Goal: Information Seeking & Learning: Learn about a topic

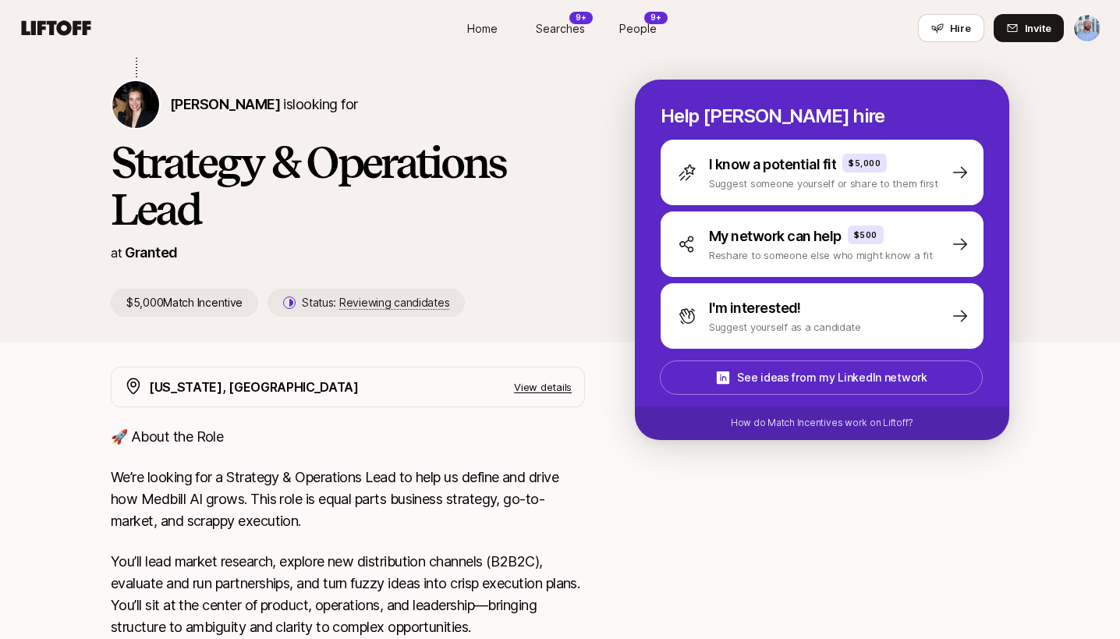
scroll to position [313, 0]
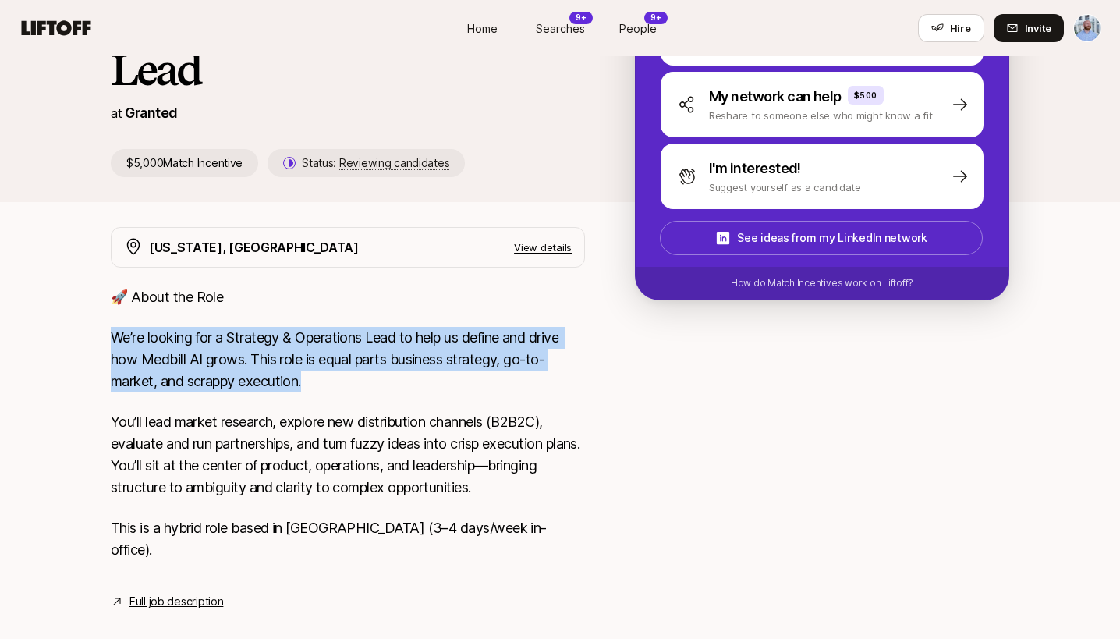
drag, startPoint x: 355, startPoint y: 388, endPoint x: 103, endPoint y: 345, distance: 255.6
click at [67, 342] on div "[PERSON_NAME] shared with you " Granted (formerly known as Medbill AI) is a wel…" at bounding box center [560, 214] width 1120 height 867
click at [323, 362] on p "We’re looking for a Strategy & Operations Lead to help us define and drive how …" at bounding box center [348, 360] width 474 height 66
drag, startPoint x: 319, startPoint y: 375, endPoint x: 68, endPoint y: 343, distance: 253.2
click at [68, 343] on div "[PERSON_NAME] shared with you " Granted (formerly known as Medbill AI) is a wel…" at bounding box center [560, 214] width 1120 height 867
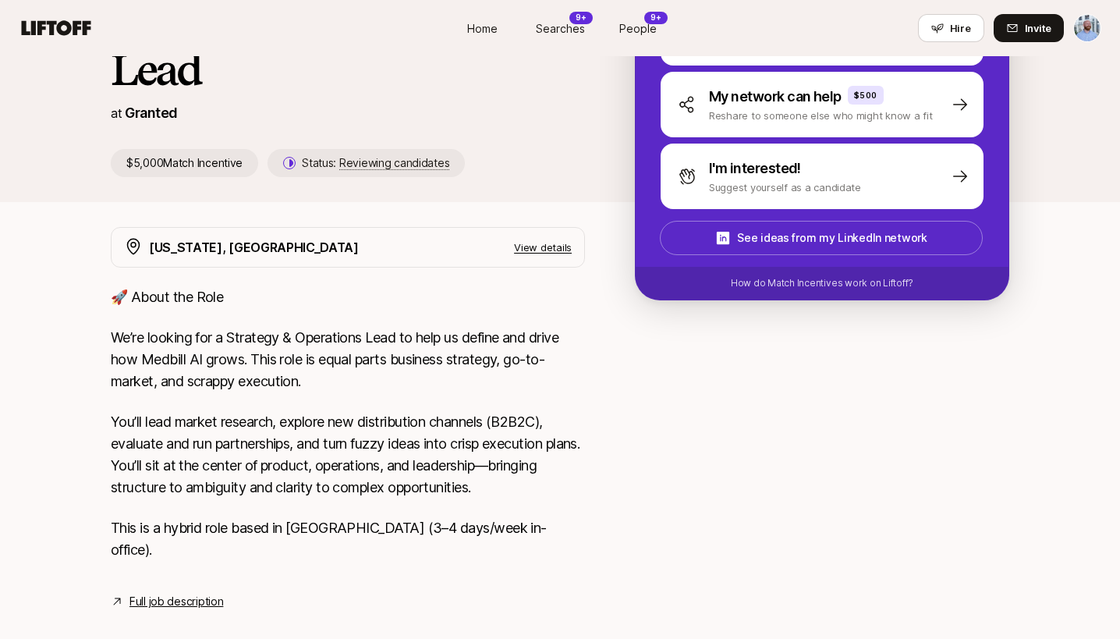
click at [345, 369] on p "We’re looking for a Strategy & Operations Lead to help us define and drive how …" at bounding box center [348, 360] width 474 height 66
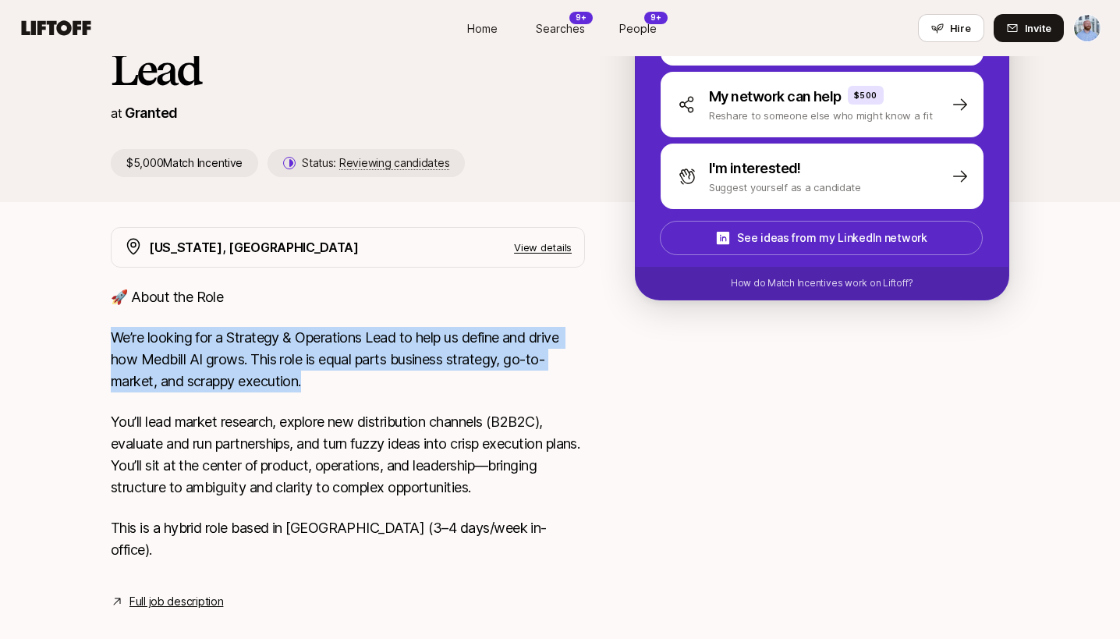
drag, startPoint x: 64, startPoint y: 336, endPoint x: 399, endPoint y: 382, distance: 337.8
click at [51, 335] on div "[PERSON_NAME] shared with you " Granted (formerly known as Medbill AI) is a wel…" at bounding box center [560, 214] width 1120 height 867
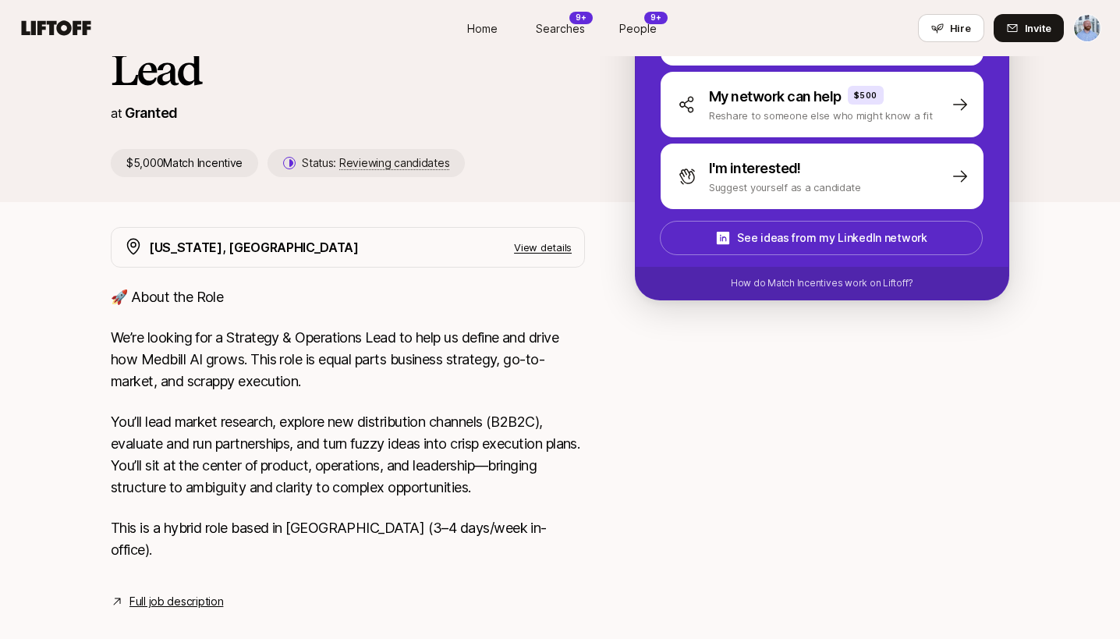
drag, startPoint x: 384, startPoint y: 381, endPoint x: 202, endPoint y: 259, distance: 219.1
click at [382, 379] on p "We’re looking for a Strategy & Operations Lead to help us define and drive how …" at bounding box center [348, 360] width 474 height 66
click at [536, 247] on p "View details" at bounding box center [543, 247] width 58 height 16
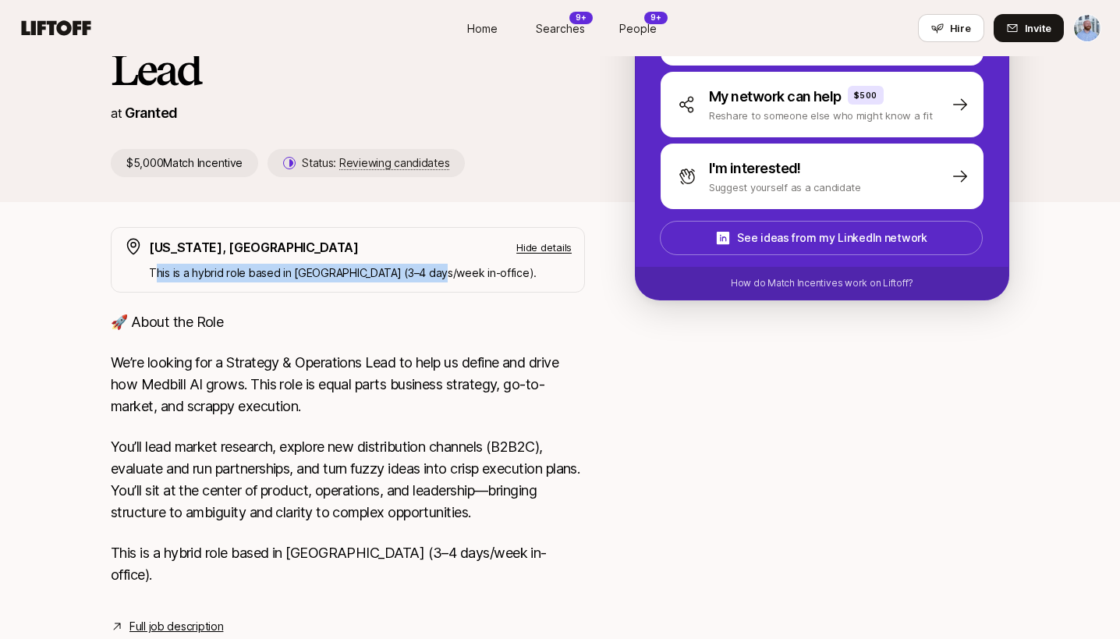
drag, startPoint x: 156, startPoint y: 271, endPoint x: 429, endPoint y: 276, distance: 273.0
click at [429, 276] on p "This is a hybrid role based in [GEOGRAPHIC_DATA] (3–4 days/week in-office)." at bounding box center [360, 273] width 423 height 19
drag, startPoint x: 430, startPoint y: 276, endPoint x: 449, endPoint y: 279, distance: 19.7
click at [431, 277] on p "This is a hybrid role based in [GEOGRAPHIC_DATA] (3–4 days/week in-office)." at bounding box center [360, 273] width 423 height 19
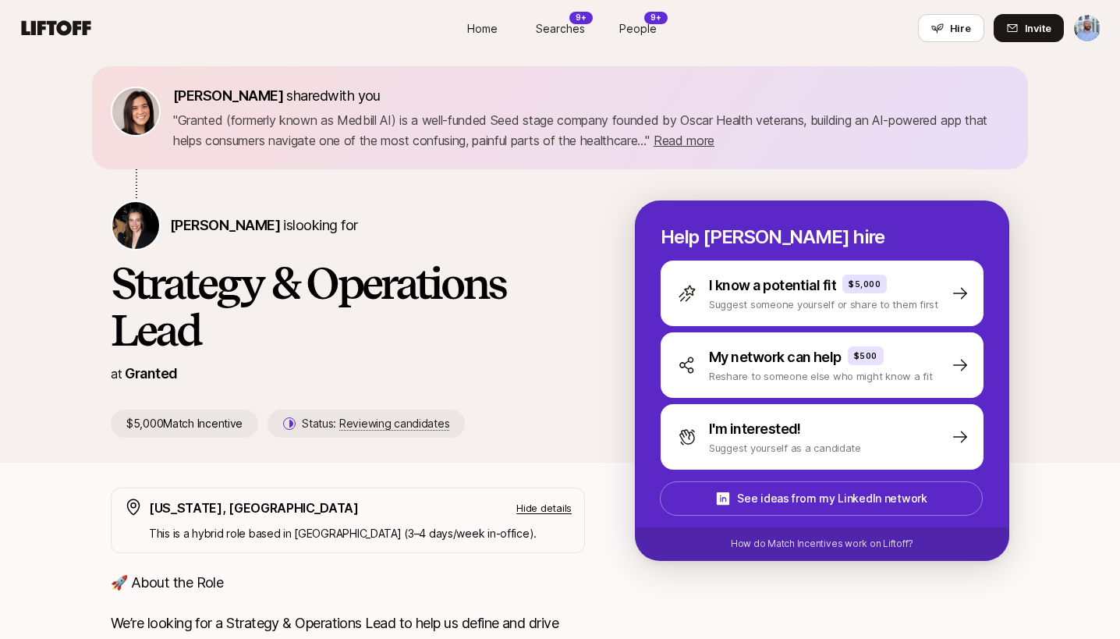
scroll to position [0, 0]
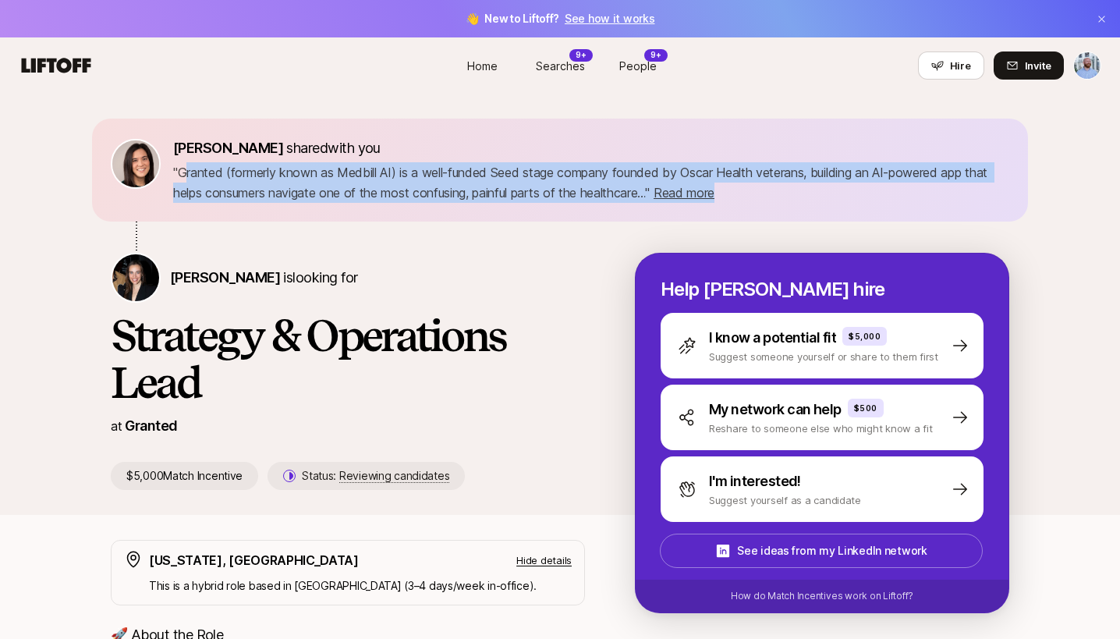
drag, startPoint x: 282, startPoint y: 178, endPoint x: 860, endPoint y: 181, distance: 578.0
click at [860, 181] on p "" Granted (formerly known as Medbill AI) is a well-funded Seed stage company fo…" at bounding box center [591, 182] width 836 height 41
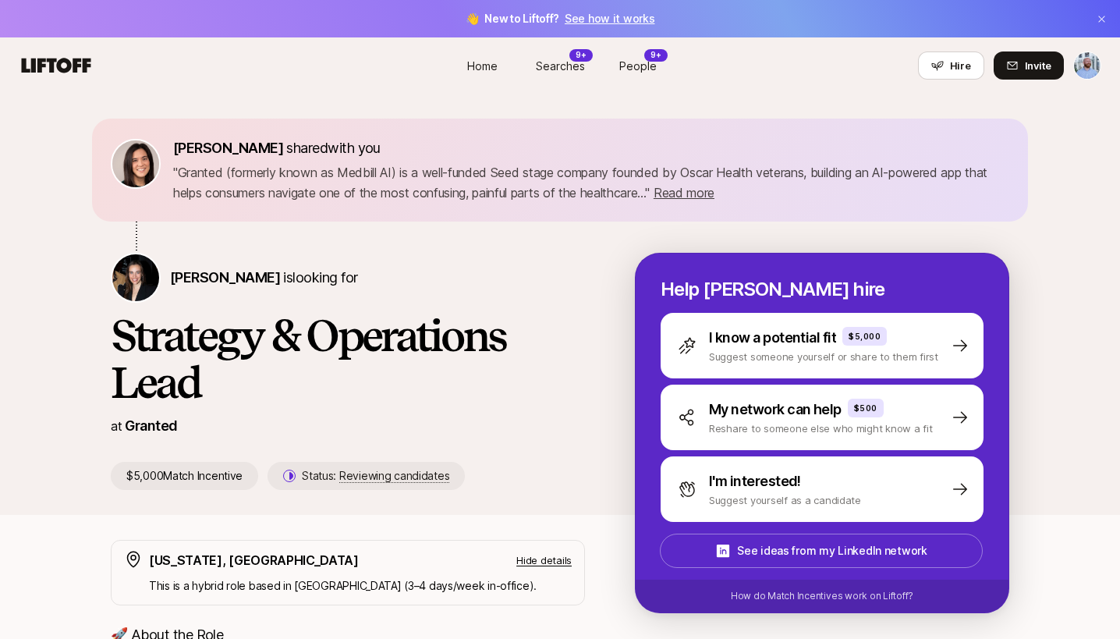
drag, startPoint x: 860, startPoint y: 187, endPoint x: 736, endPoint y: 192, distance: 124.1
click at [860, 187] on p "" Granted (formerly known as Medbill AI) is a well-funded Seed stage company fo…" at bounding box center [591, 182] width 836 height 41
click at [690, 191] on span "Read more" at bounding box center [684, 193] width 61 height 16
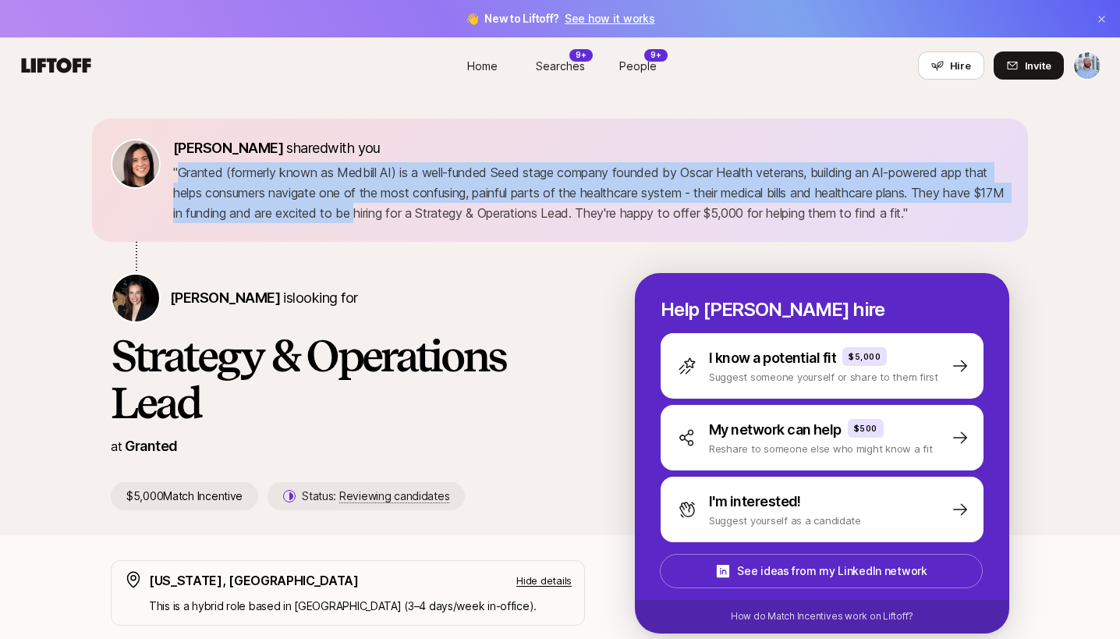
drag, startPoint x: 184, startPoint y: 176, endPoint x: 484, endPoint y: 216, distance: 302.9
click at [484, 216] on p "" Granted (formerly known as Medbill AI) is a well-funded Seed stage company fo…" at bounding box center [591, 192] width 836 height 61
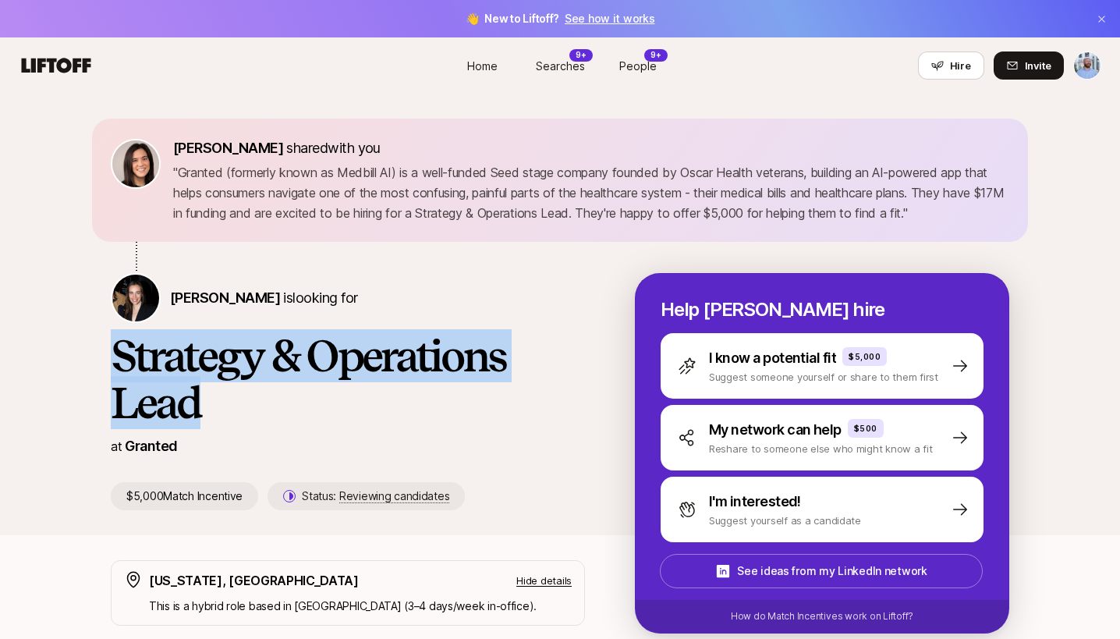
drag, startPoint x: 234, startPoint y: 400, endPoint x: 85, endPoint y: 355, distance: 155.7
click at [85, 355] on div "[PERSON_NAME] shared with you " Granted (formerly known as Medbill AI) is a wel…" at bounding box center [560, 314] width 1120 height 441
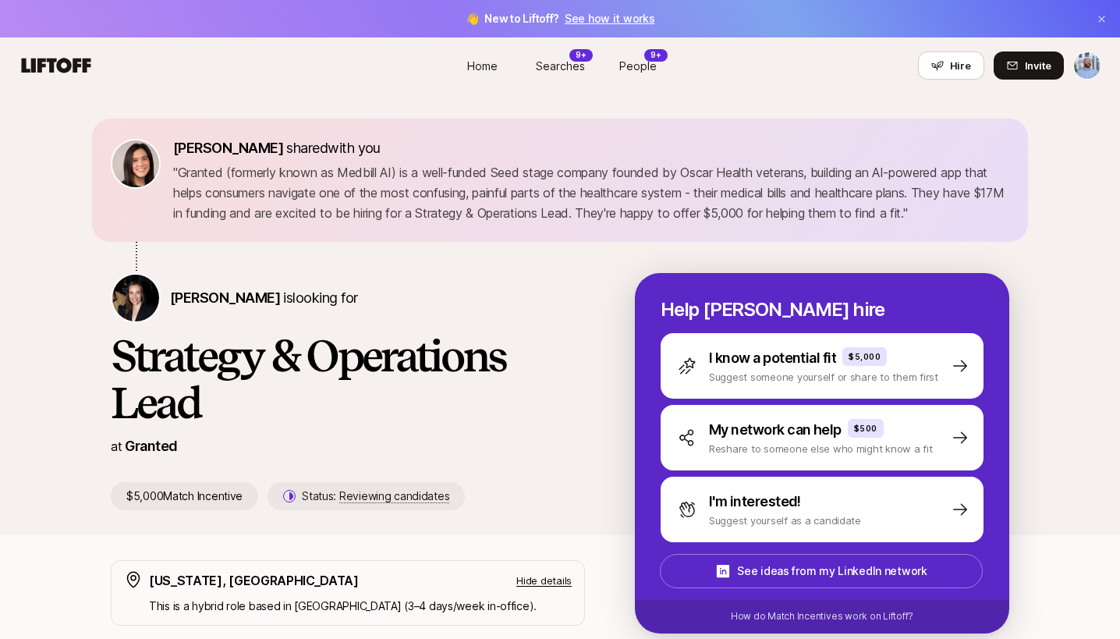
drag, startPoint x: 254, startPoint y: 383, endPoint x: 262, endPoint y: 388, distance: 9.5
click at [254, 384] on h1 "Strategy & Operations Lead" at bounding box center [348, 379] width 474 height 94
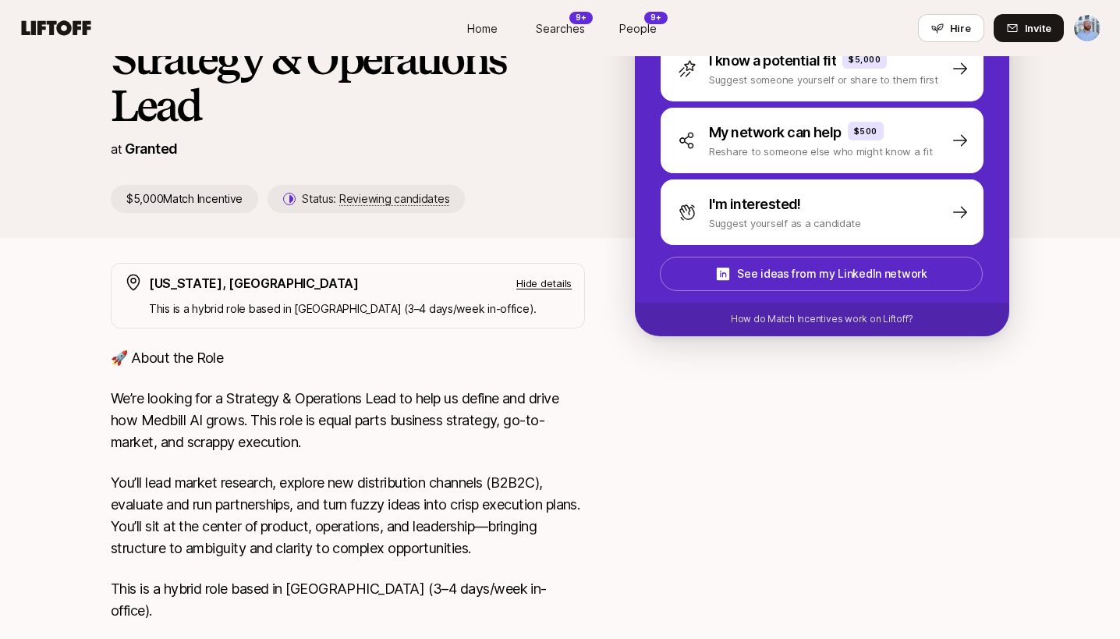
scroll to position [358, 0]
